Goal: Navigation & Orientation: Find specific page/section

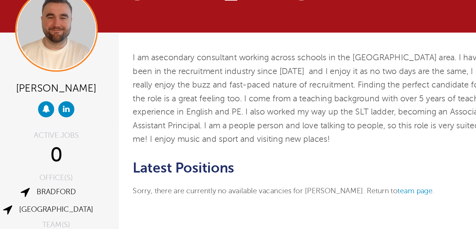
scroll to position [16, 0]
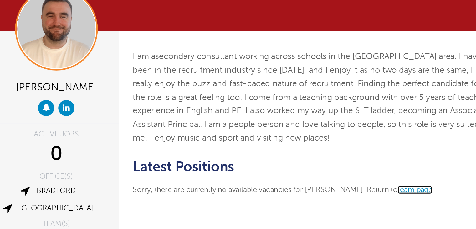
click at [335, 162] on link "team page" at bounding box center [340, 163] width 24 height 6
